Goal: Find specific page/section: Find specific page/section

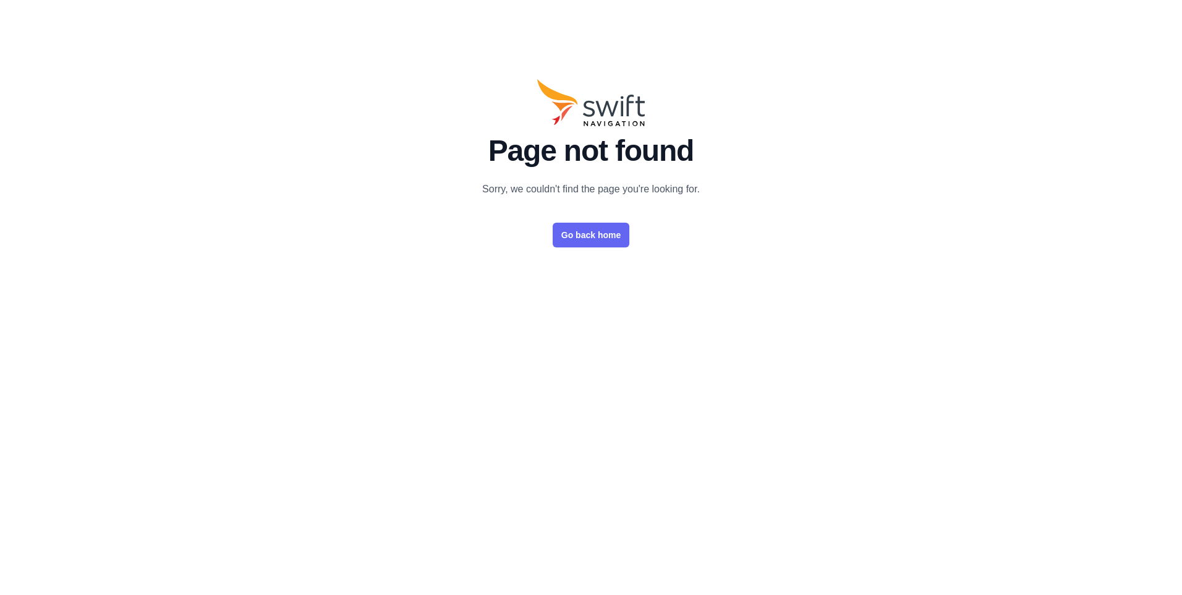
click at [587, 238] on link "Go back home" at bounding box center [591, 235] width 77 height 25
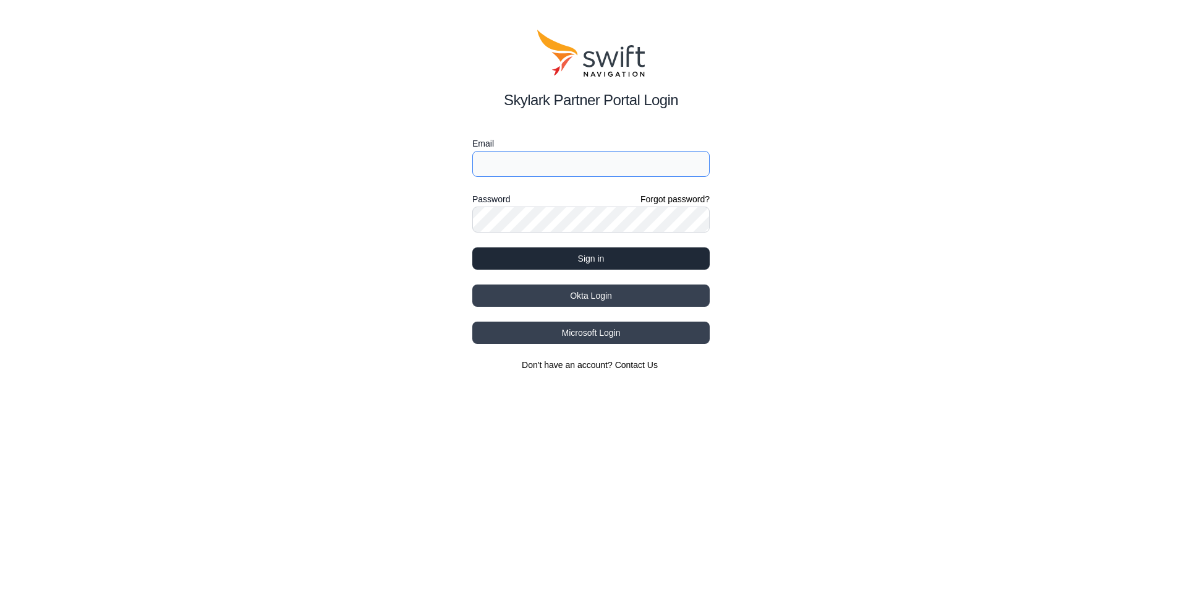
type input "[EMAIL_ADDRESS][DOMAIN_NAME]"
click at [584, 255] on button "Sign in" at bounding box center [590, 258] width 237 height 22
select select
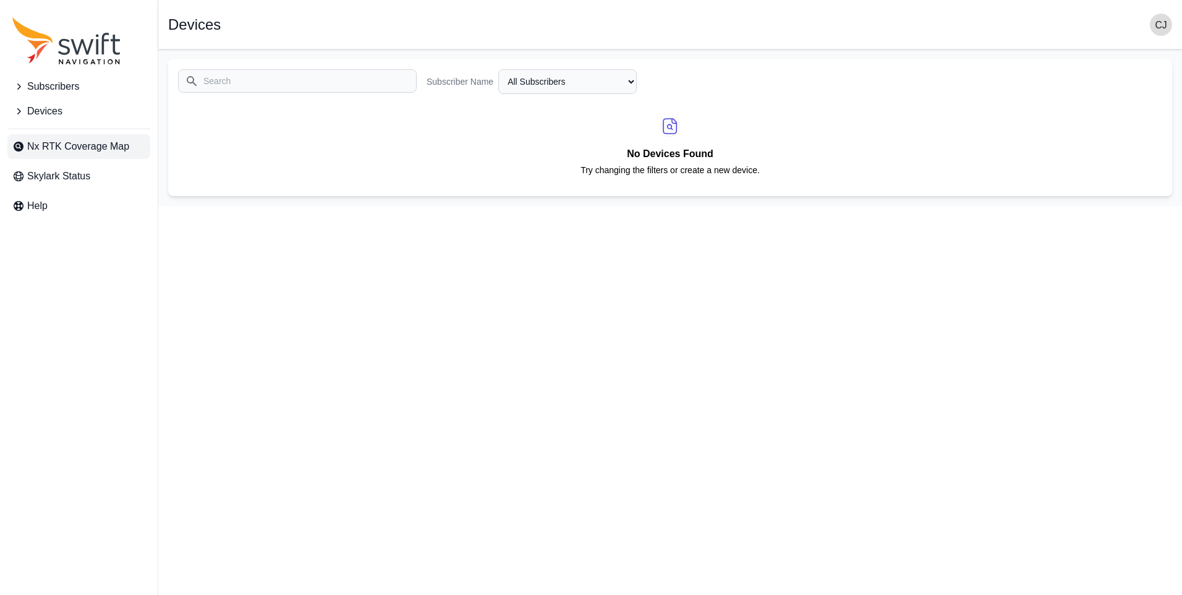
click at [95, 145] on span "Nx RTK Coverage Map" at bounding box center [78, 146] width 102 height 15
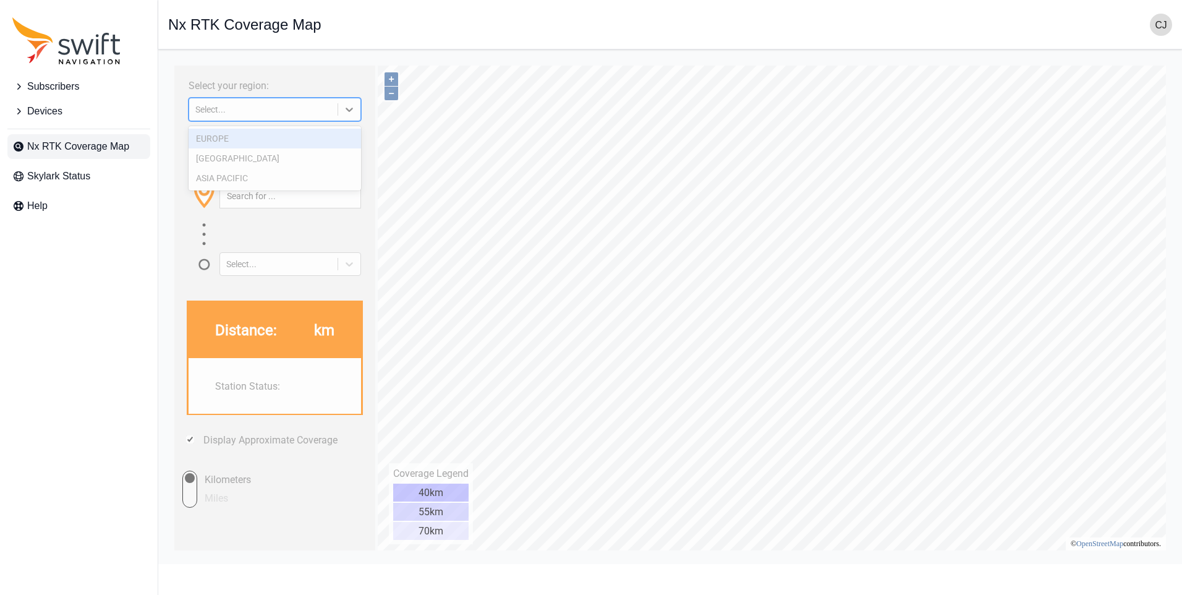
click at [273, 142] on div "EUROPE" at bounding box center [275, 139] width 173 height 20
